Goal: Information Seeking & Learning: Learn about a topic

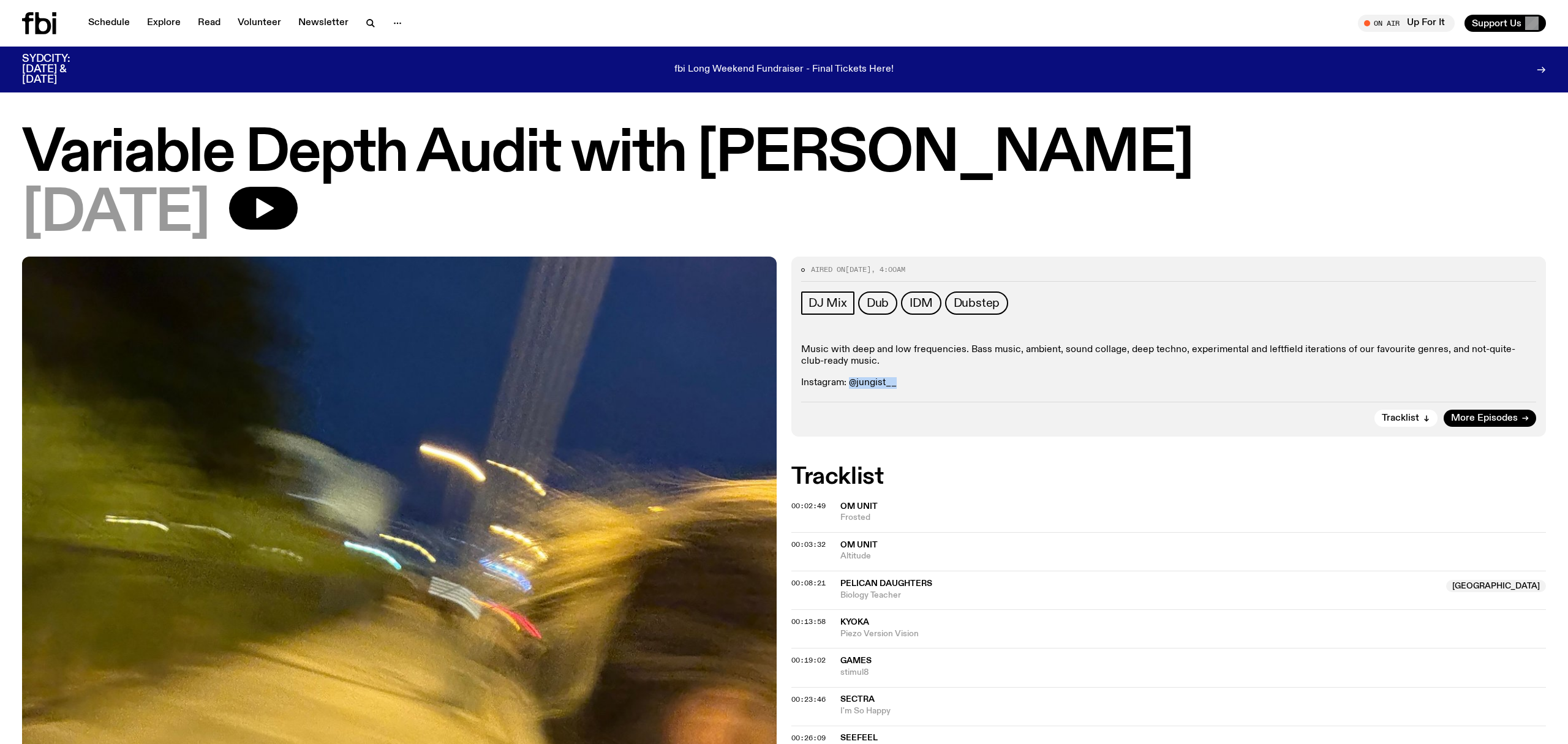
drag, startPoint x: 851, startPoint y: 380, endPoint x: 922, endPoint y: 383, distance: 71.1
click at [922, 383] on p "Instagram: @jungist__" at bounding box center [1168, 383] width 734 height 12
copy p "@jungist__"
click at [1157, 222] on div "22.03.25" at bounding box center [784, 214] width 1524 height 55
click at [1419, 421] on button "Tracklist" at bounding box center [1405, 418] width 63 height 17
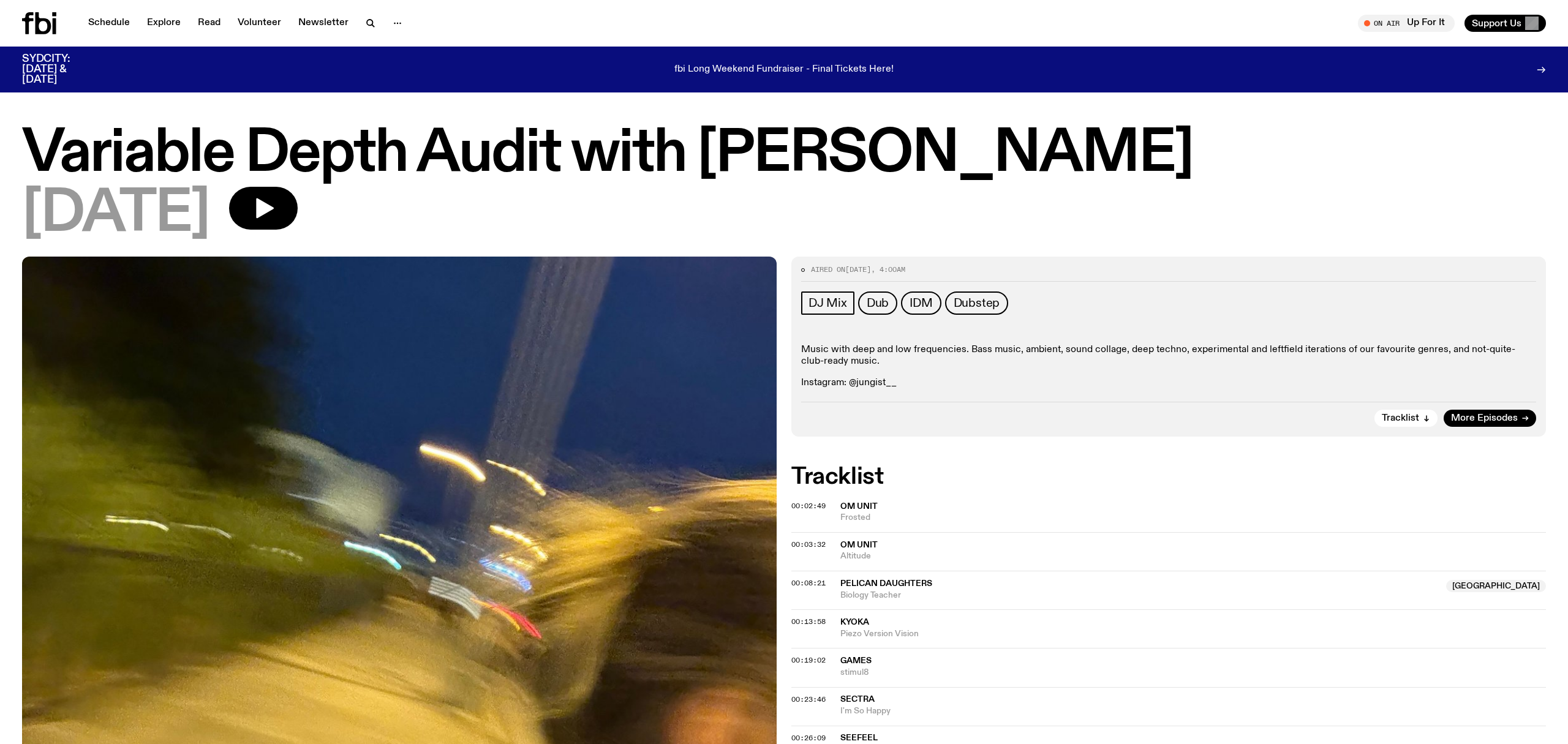
click at [49, 28] on icon at bounding box center [43, 23] width 16 height 22
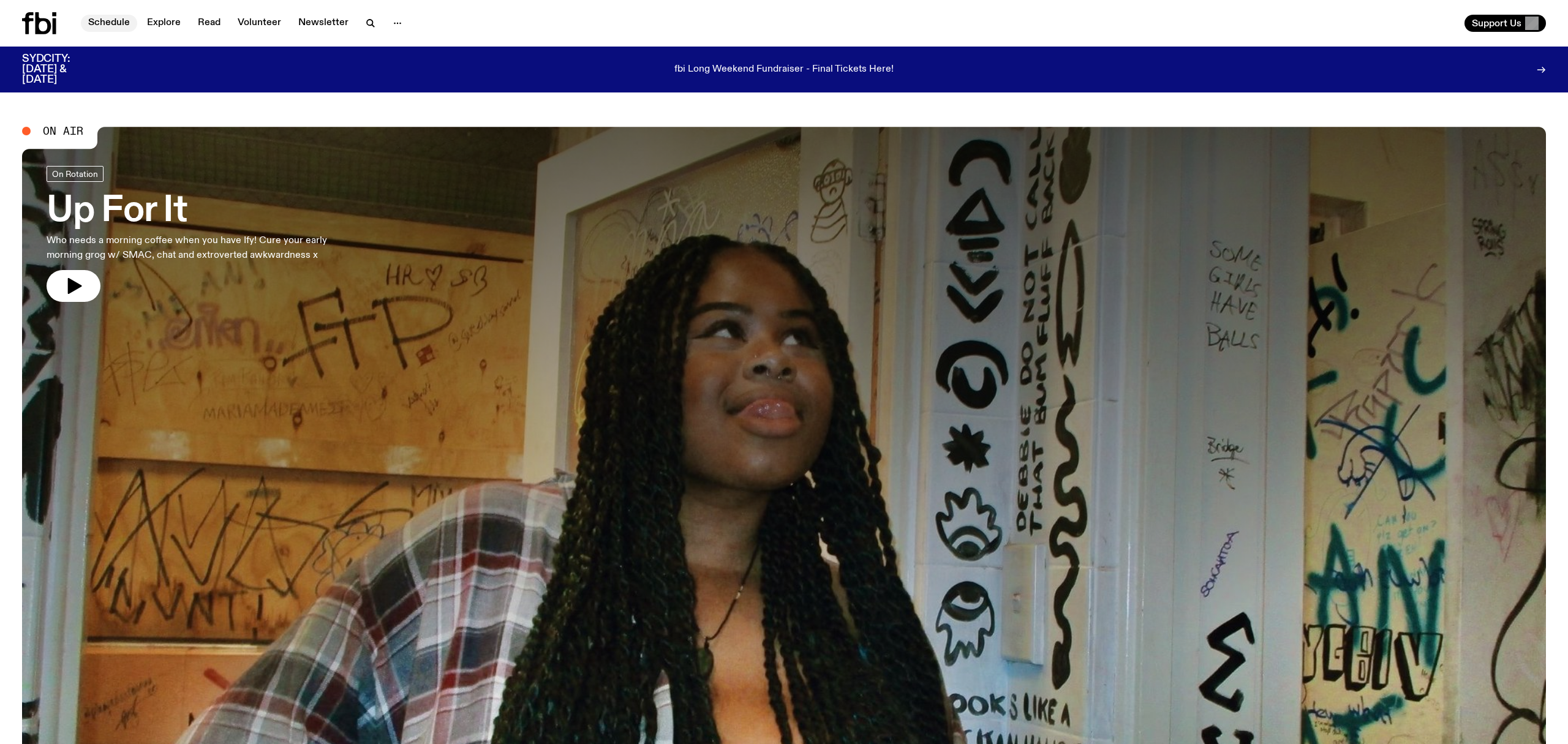
click at [106, 21] on link "Schedule" at bounding box center [108, 23] width 56 height 17
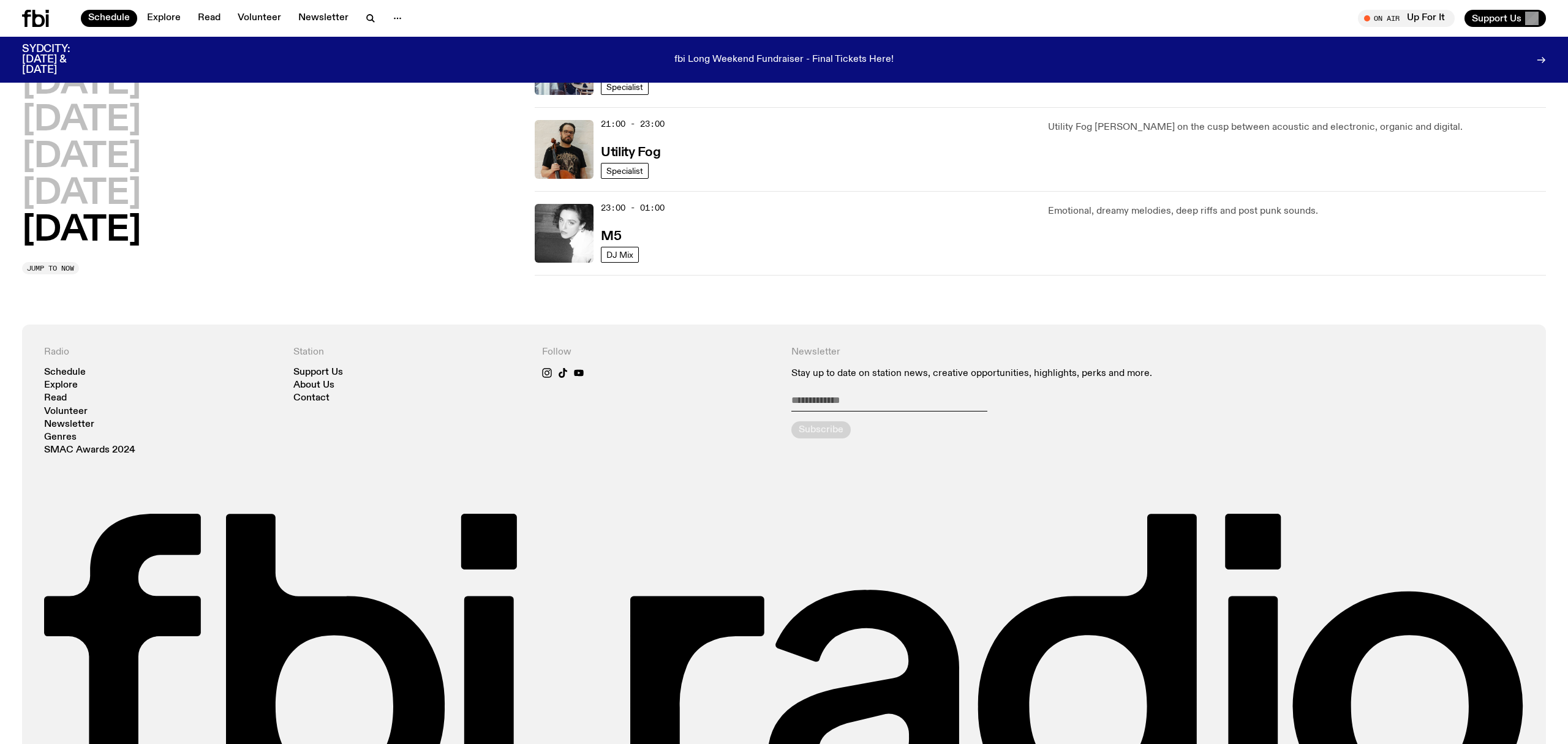
scroll to position [1083, 0]
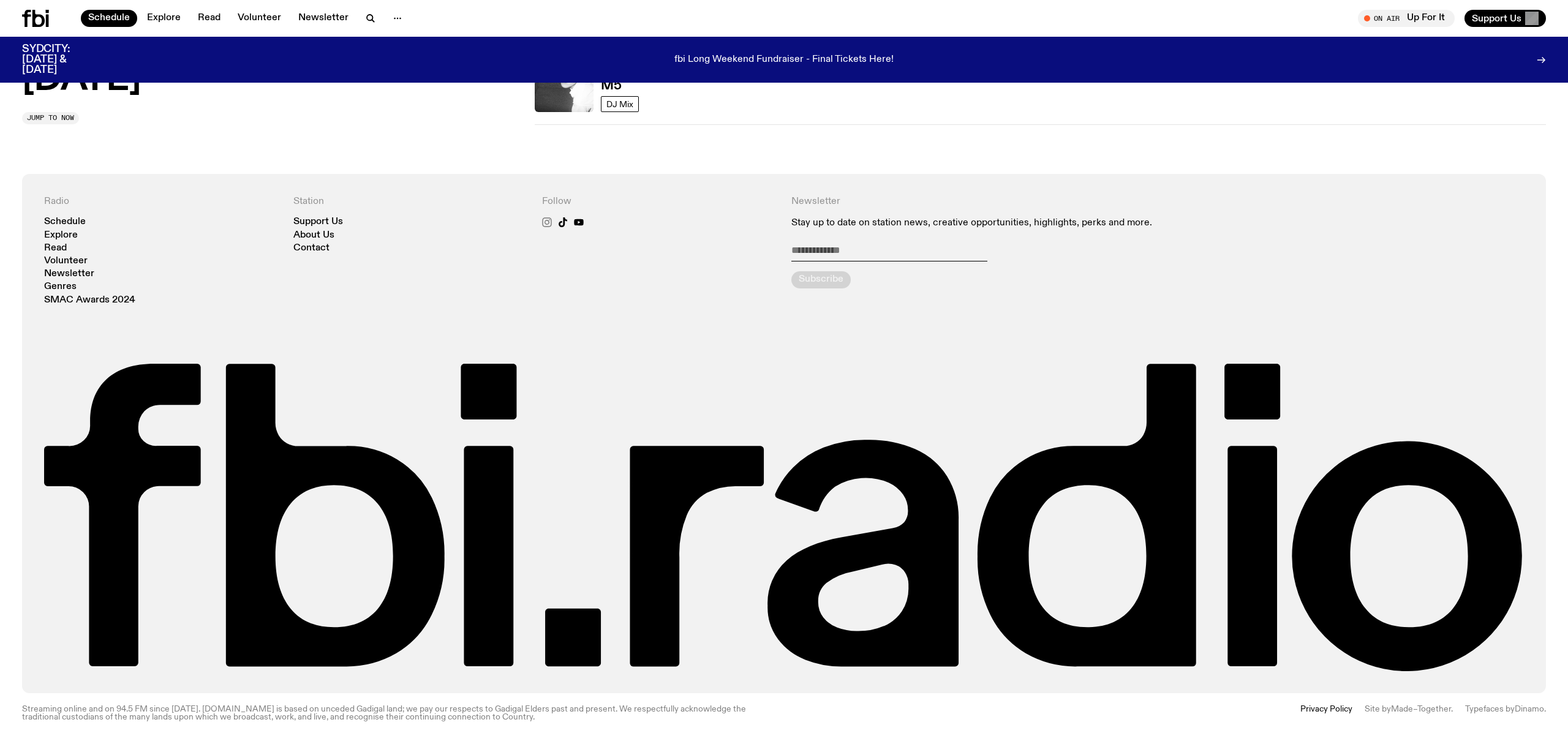
click at [547, 220] on icon at bounding box center [547, 223] width 10 height 10
